Goal: Task Accomplishment & Management: Complete application form

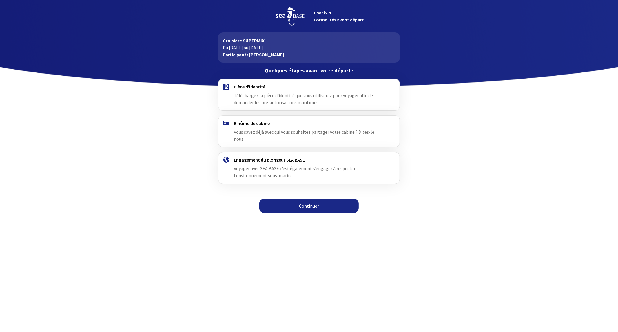
click at [257, 98] on span "Téléchargez la pièce d'identité que vous utiliserez pour voyager afin de demand…" at bounding box center [303, 98] width 139 height 13
click at [283, 131] on span "Vous savez déjà avec qui vous souhaitez partager votre cabine ? Dites-le nous !" at bounding box center [304, 135] width 140 height 13
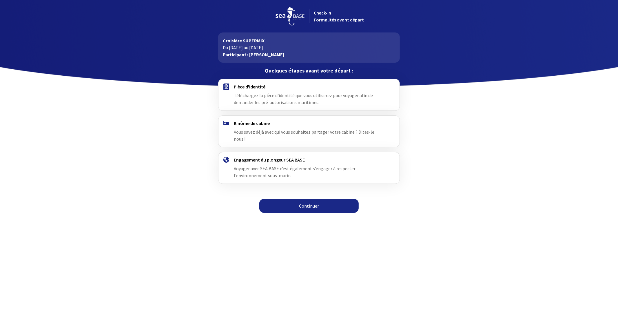
click at [284, 200] on link "Continuer" at bounding box center [308, 206] width 99 height 14
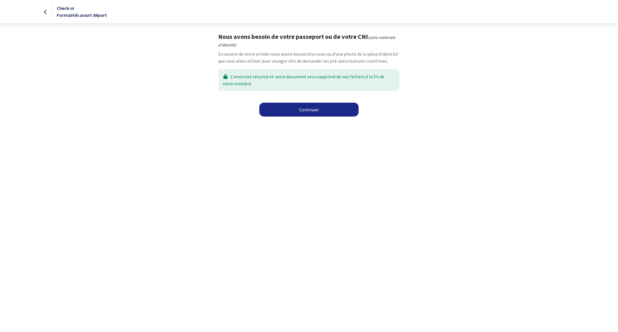
click at [293, 108] on link "Continuer" at bounding box center [308, 110] width 99 height 14
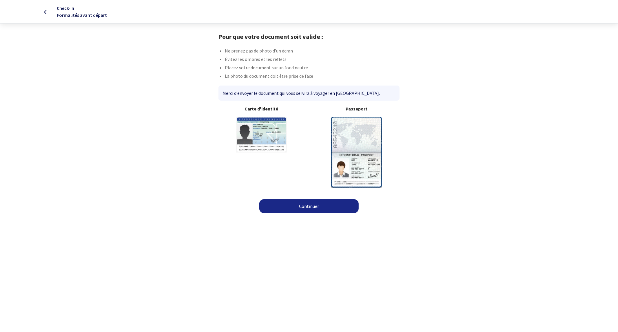
click at [349, 123] on div "Passeport" at bounding box center [356, 146] width 95 height 82
click at [358, 106] on b "Passeport" at bounding box center [357, 108] width 86 height 7
click at [391, 101] on div "Pour que votre document soit valide : Ne prenez pas de photo d’un écran Évitez …" at bounding box center [308, 110] width 327 height 155
click at [316, 209] on link "Continuer" at bounding box center [308, 206] width 99 height 14
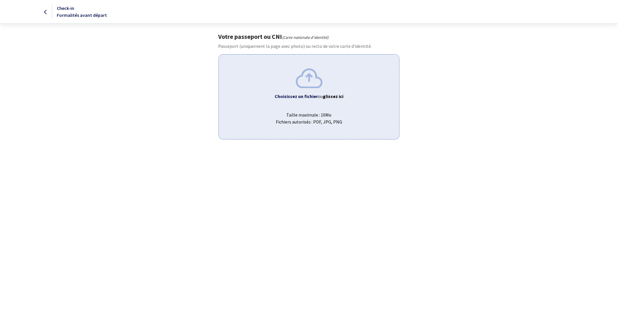
click at [312, 101] on div "Choisissez un fichier ou glissez ici Taille maximale : 10Mo Fichiers autorisés …" at bounding box center [308, 96] width 181 height 85
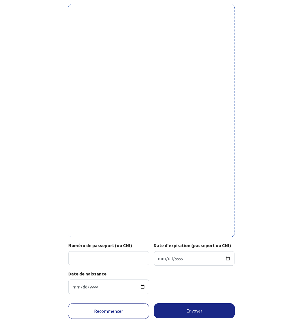
scroll to position [60, 0]
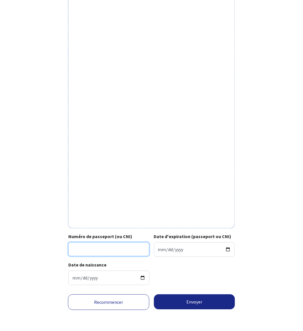
click at [95, 253] on input "Numéro de passeport (ou CNI)" at bounding box center [108, 250] width 81 height 14
type input "X8587551"
click at [180, 274] on div "Date de naissance 1990-09-27" at bounding box center [151, 276] width 167 height 28
click at [173, 253] on input "Date d'expiration (passeport ou CNI)" at bounding box center [194, 250] width 81 height 14
click at [169, 245] on input "Date d'expiration (passeport ou CNI)" at bounding box center [194, 250] width 81 height 14
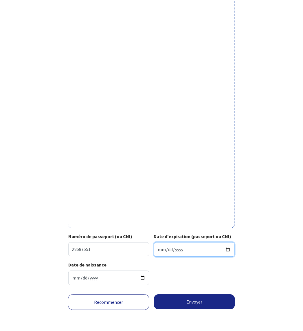
click at [169, 250] on input "Date d'expiration (passeport ou CNI)" at bounding box center [194, 250] width 81 height 14
click at [227, 248] on input "Date d'expiration (passeport ou CNI)" at bounding box center [194, 250] width 81 height 14
click at [161, 251] on input "2030-10-18" at bounding box center [194, 250] width 81 height 14
type input "2030-10-28"
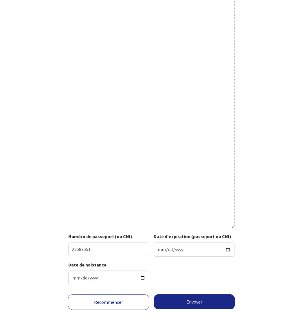
click at [198, 262] on div "Numéro de passeport (ou CNI) X8587551 Date d'expiration (passeport ou CNI) 2030…" at bounding box center [151, 247] width 167 height 28
click at [186, 266] on div "Date de naissance 1990-09-27" at bounding box center [151, 276] width 167 height 28
click at [189, 302] on button "Envoyer" at bounding box center [194, 302] width 81 height 15
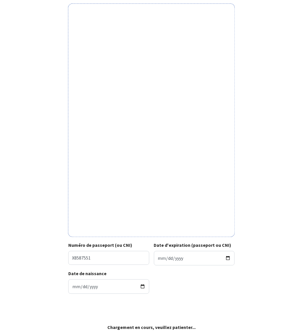
scroll to position [51, 0]
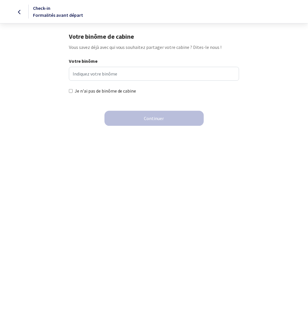
click at [83, 67] on div "Votre binôme" at bounding box center [154, 69] width 171 height 23
click at [87, 73] on input "Votre binôme" at bounding box center [154, 74] width 171 height 14
type input "l"
paste input "Ludovic Charrière."
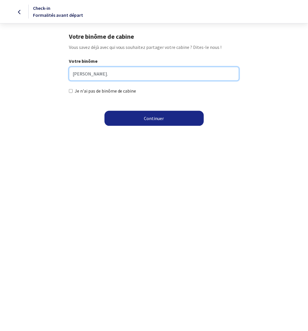
click at [142, 76] on input "Ludovic Charrière." at bounding box center [154, 74] width 171 height 14
type input "Ludovic Charrière ?"
click at [107, 133] on html "Check-in Formalités avant départ Votre binôme de cabine Vous savez déjà avec qu…" at bounding box center [154, 66] width 308 height 133
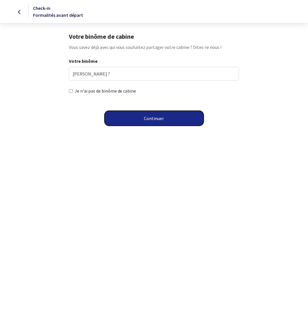
click at [128, 118] on button "Continuer" at bounding box center [154, 118] width 99 height 15
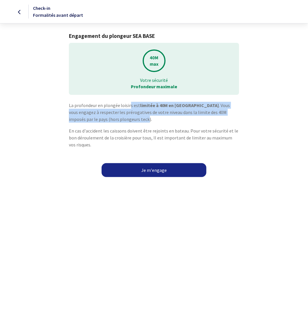
drag, startPoint x: 98, startPoint y: 105, endPoint x: 108, endPoint y: 117, distance: 15.8
click at [108, 117] on p "La profondeur en plongée loisirs est limitée à 40M en Egypte . Vous vous engage…" at bounding box center [154, 112] width 171 height 21
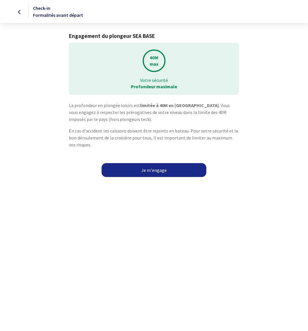
click at [114, 126] on div "La profondeur en plongée loisirs est limitée à 40M en Egypte . Vous vous engage…" at bounding box center [154, 127] width 180 height 51
click at [140, 167] on link "Je m'engage" at bounding box center [154, 170] width 105 height 14
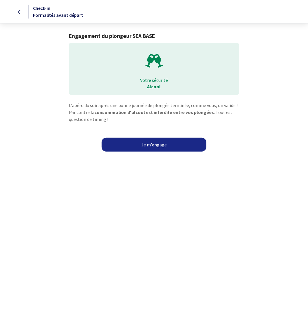
click at [119, 149] on link "Je m'engage" at bounding box center [154, 145] width 105 height 14
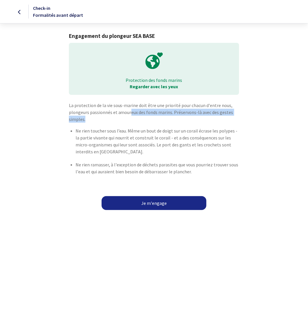
drag, startPoint x: 130, startPoint y: 109, endPoint x: 138, endPoint y: 118, distance: 12.5
click at [138, 118] on p "La protection de la vie sous-marine doit être une priorité pour chacun d'entre …" at bounding box center [154, 112] width 171 height 21
click at [139, 199] on link "Je m'engage" at bounding box center [154, 203] width 105 height 14
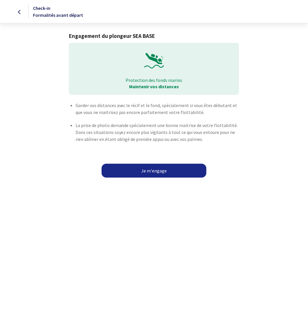
click at [132, 168] on link "Je m'engage" at bounding box center [154, 171] width 105 height 14
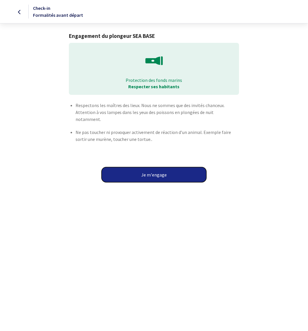
click at [133, 168] on button "Je m'engage" at bounding box center [154, 174] width 105 height 15
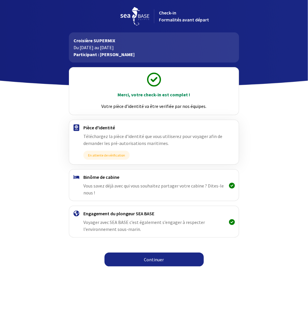
click at [166, 258] on link "Continuer" at bounding box center [154, 260] width 99 height 14
click at [170, 259] on link "Continuer" at bounding box center [154, 260] width 99 height 14
click at [154, 259] on link "Continuer" at bounding box center [154, 260] width 99 height 14
click at [178, 259] on link "Continuer" at bounding box center [154, 260] width 99 height 14
click at [177, 259] on link "Continuer" at bounding box center [154, 260] width 99 height 14
